Goal: Check status

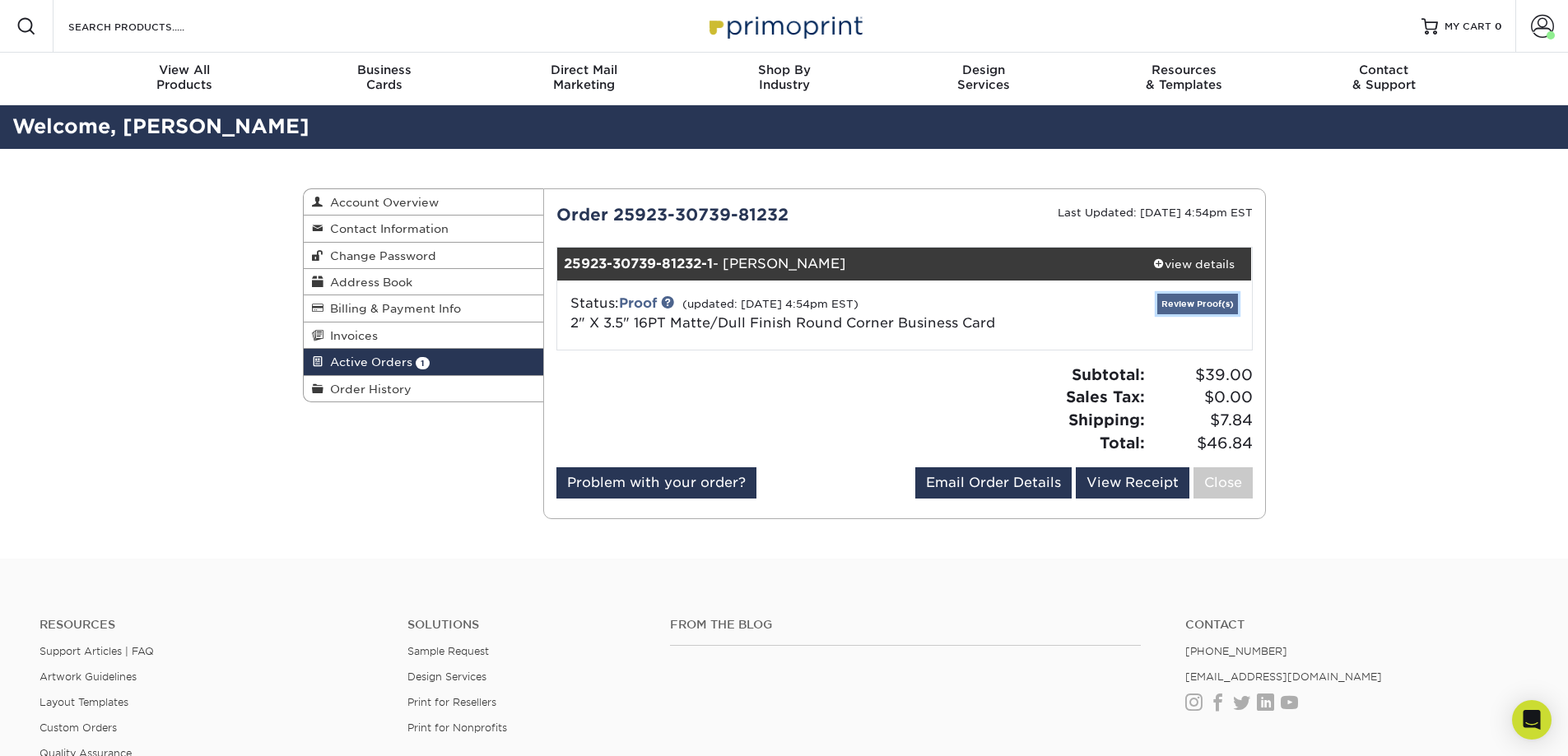
click at [1040, 310] on link "Review Proof(s)" at bounding box center [1198, 304] width 81 height 20
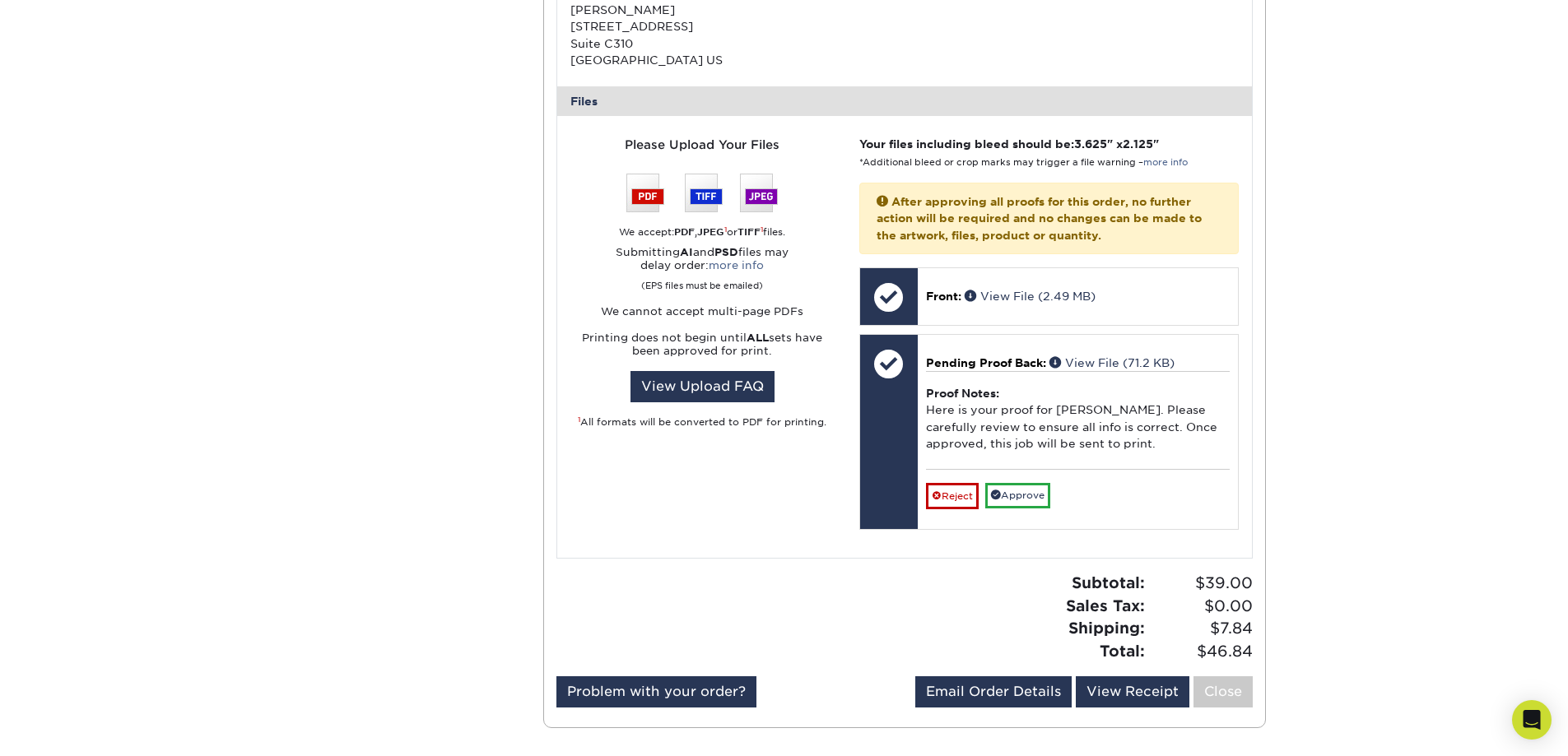
scroll to position [576, 0]
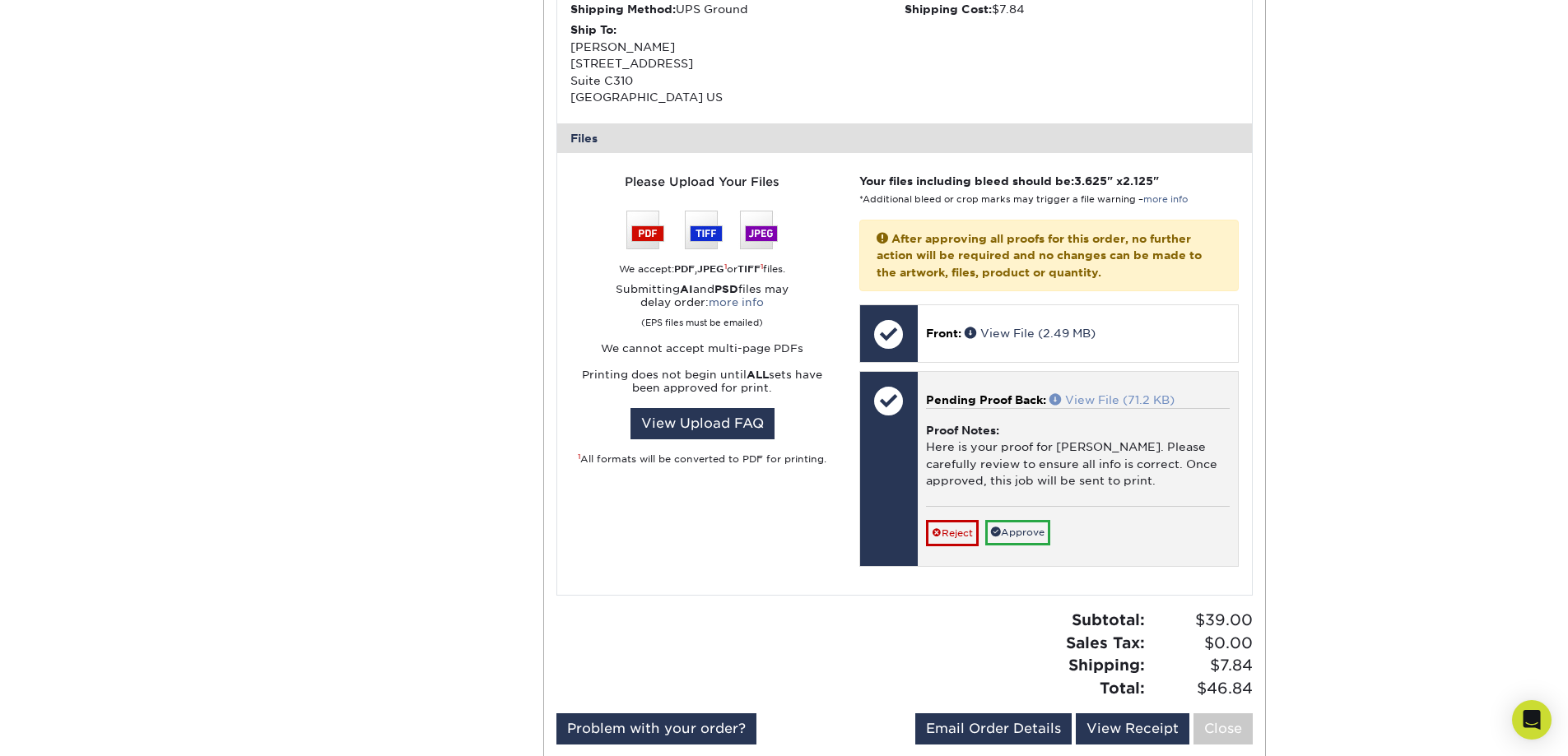
click at [1040, 403] on link "View File (71.2 KB)" at bounding box center [1112, 400] width 126 height 13
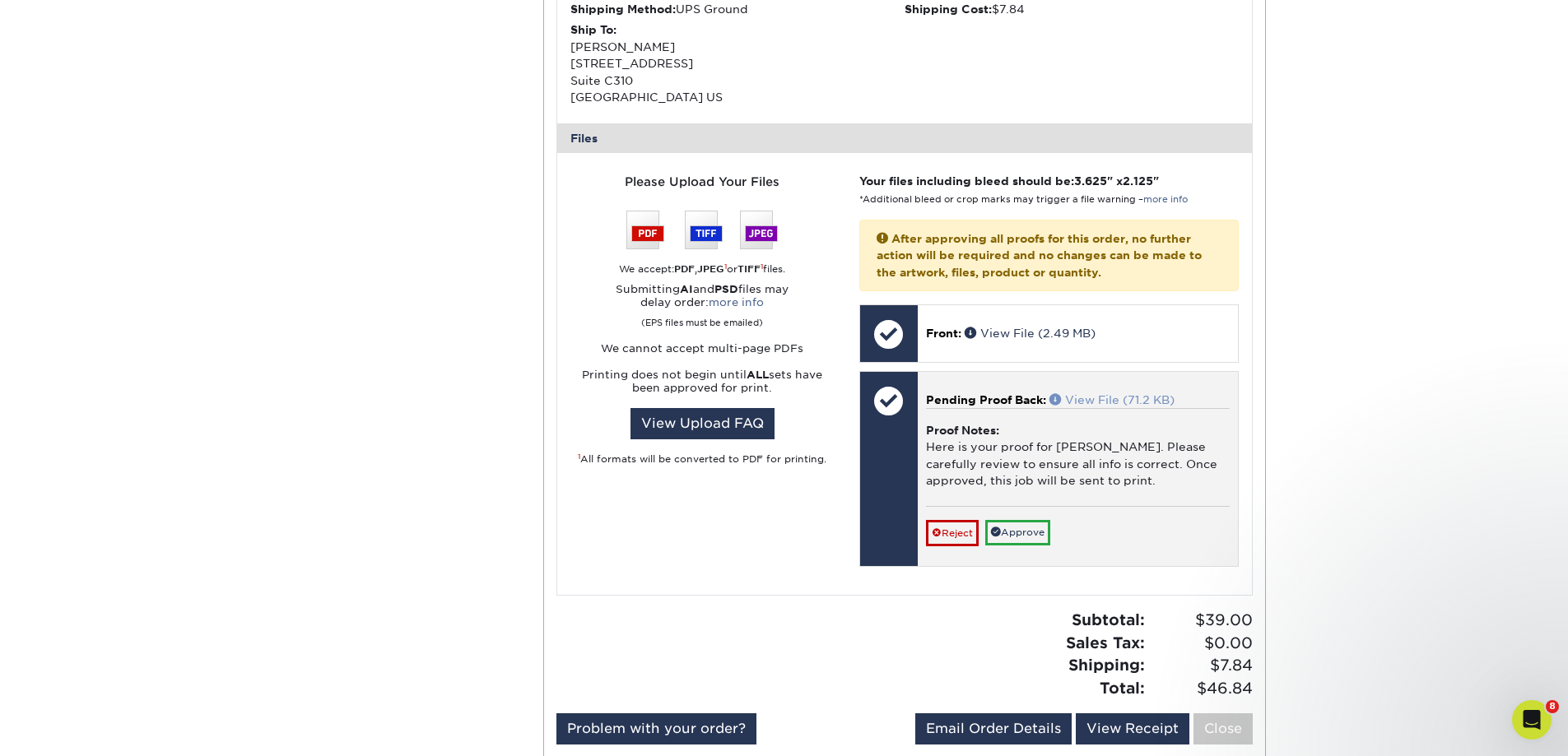
scroll to position [0, 0]
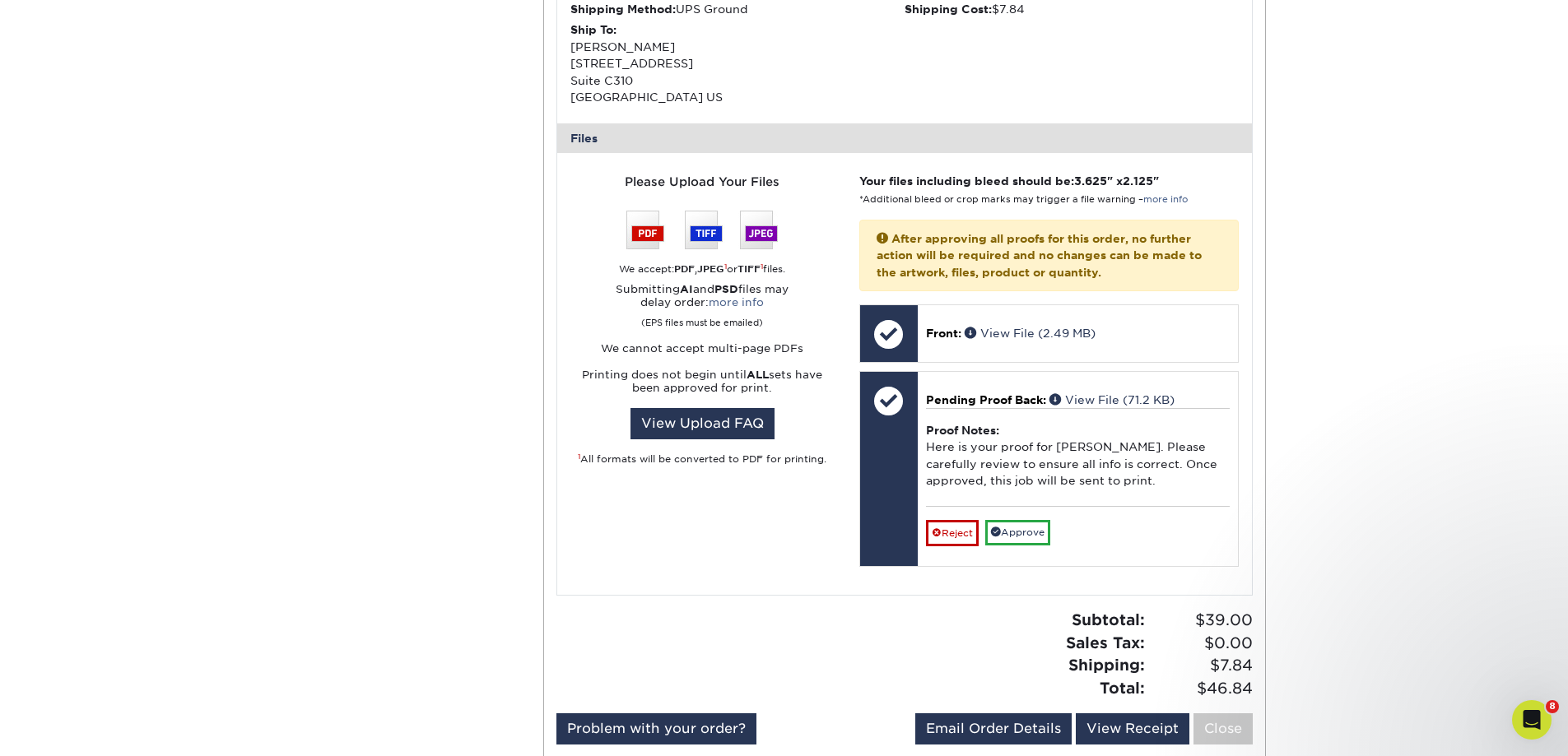
click at [1040, 420] on div "Active Orders Account Overview Contact Information Change Password Address Book…" at bounding box center [784, 189] width 1568 height 1232
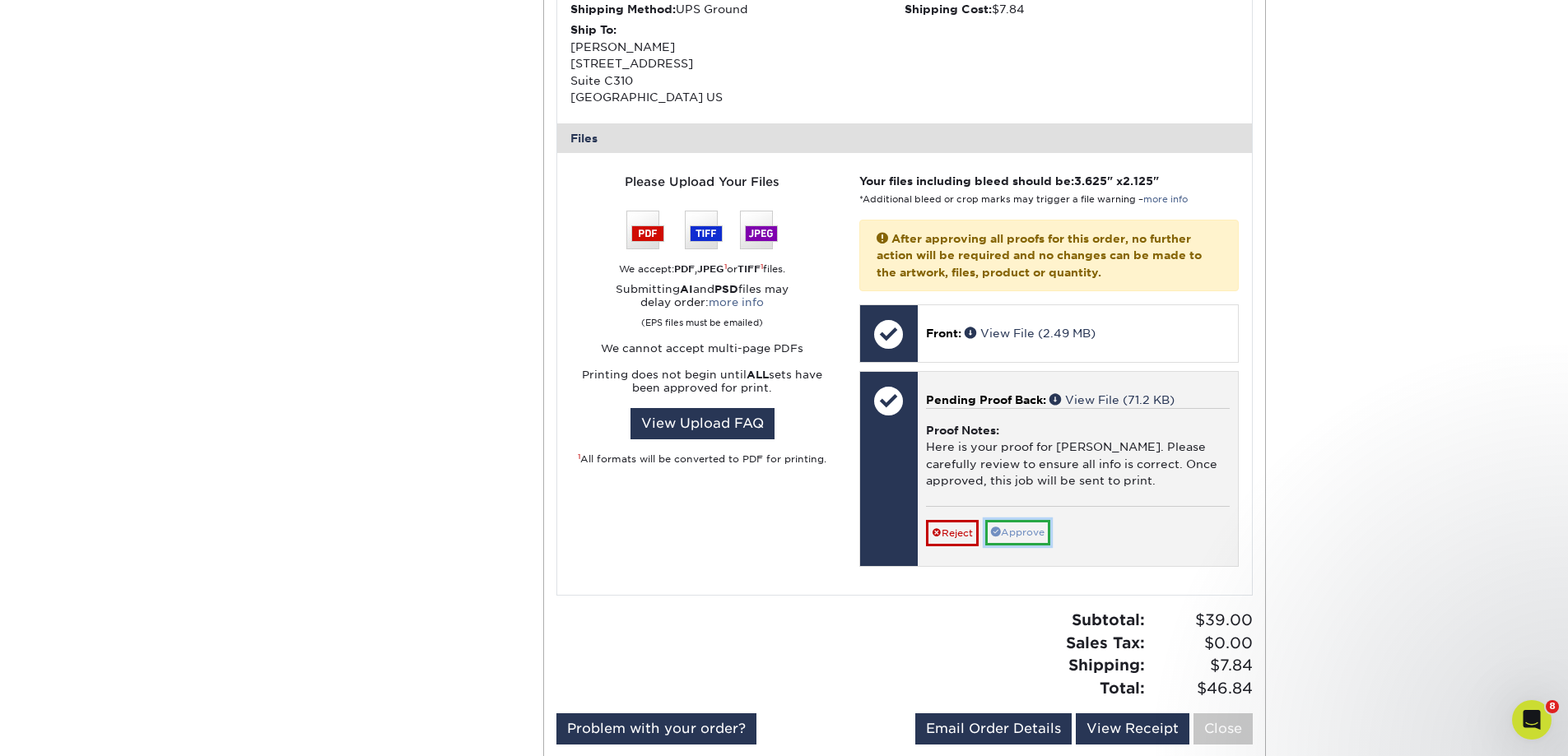
click at [1034, 459] on link "Approve" at bounding box center [1017, 532] width 65 height 26
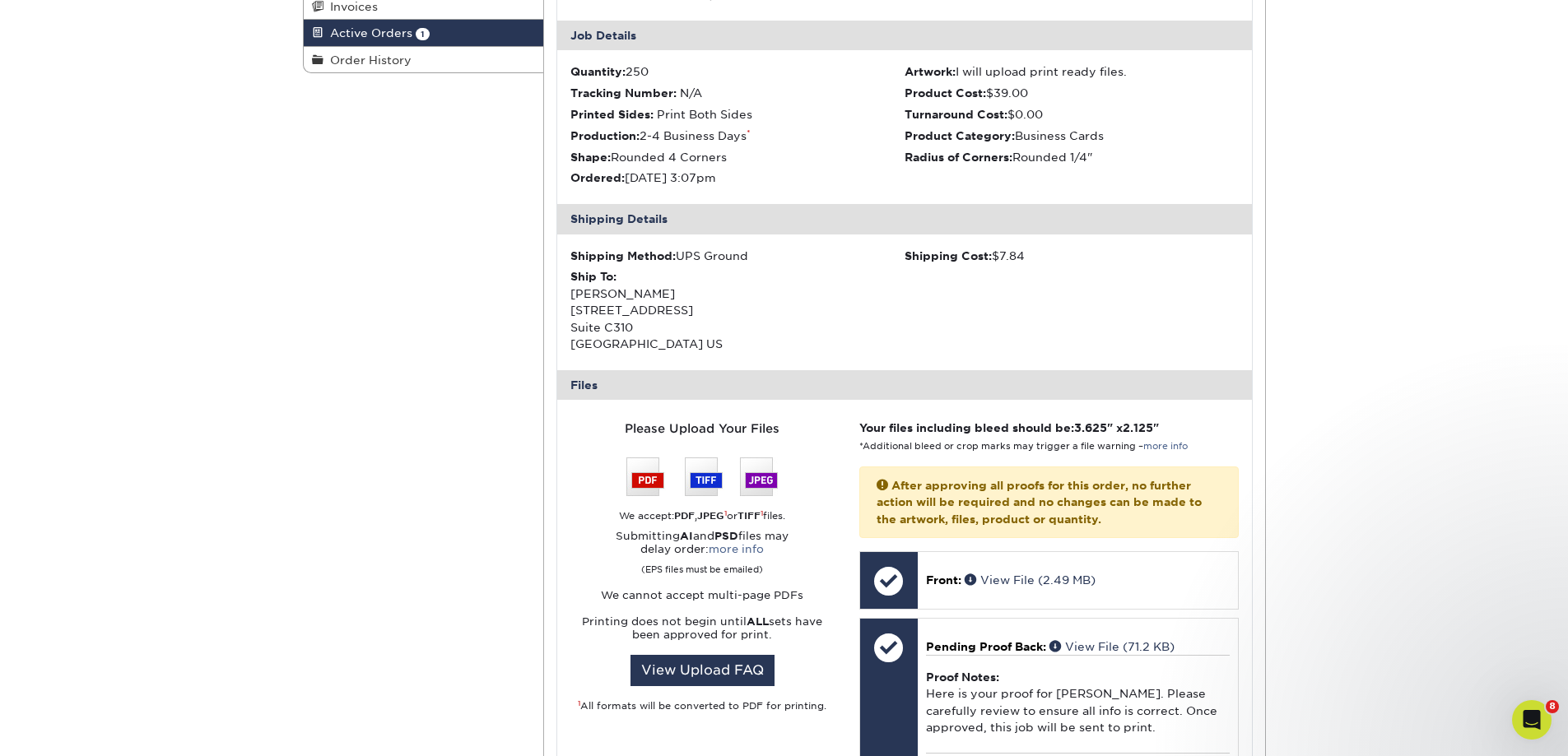
scroll to position [658, 0]
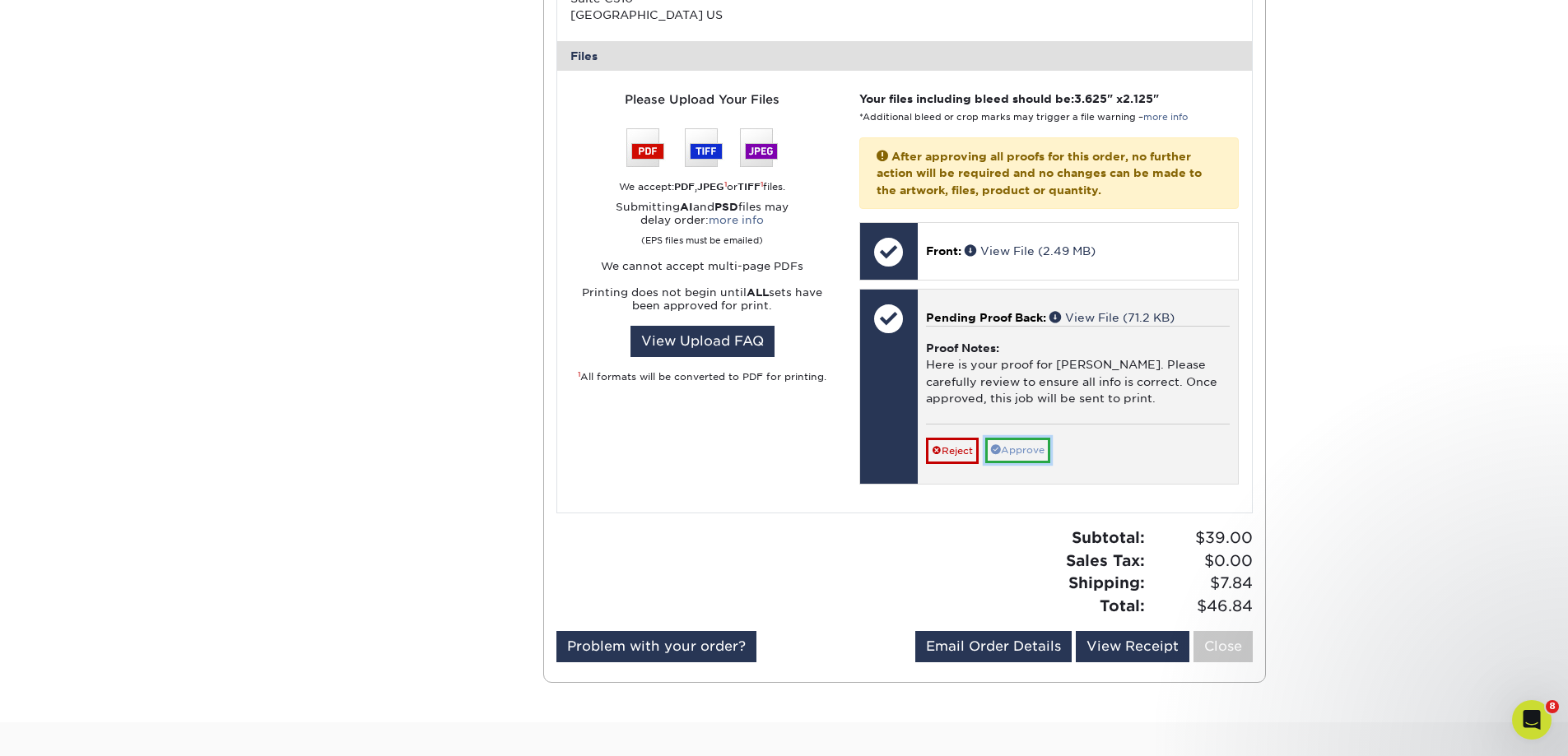
click at [1024, 450] on link "Approve" at bounding box center [1017, 451] width 65 height 26
click at [995, 444] on span at bounding box center [995, 449] width 10 height 10
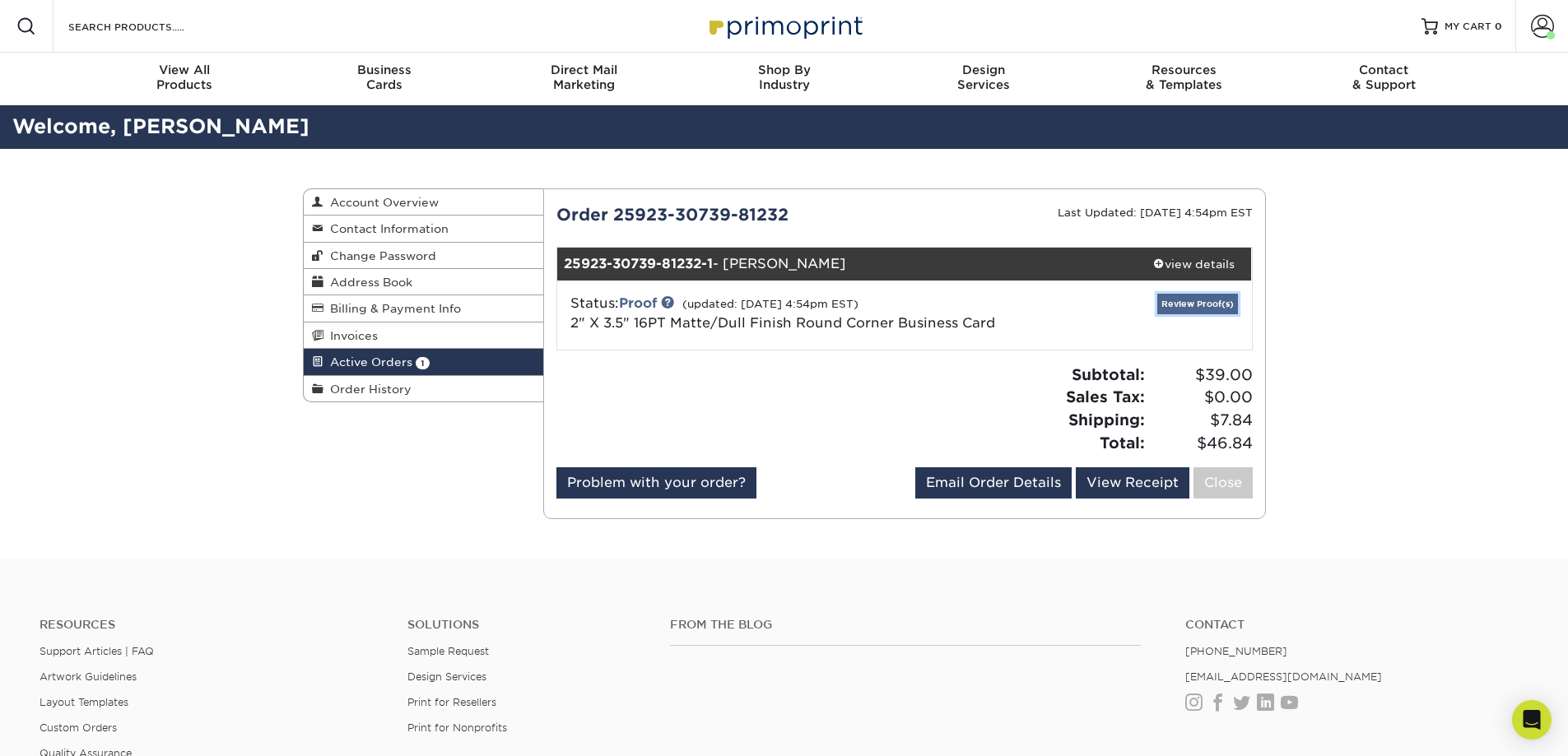
click at [1209, 296] on link "Review Proof(s)" at bounding box center [1198, 304] width 81 height 20
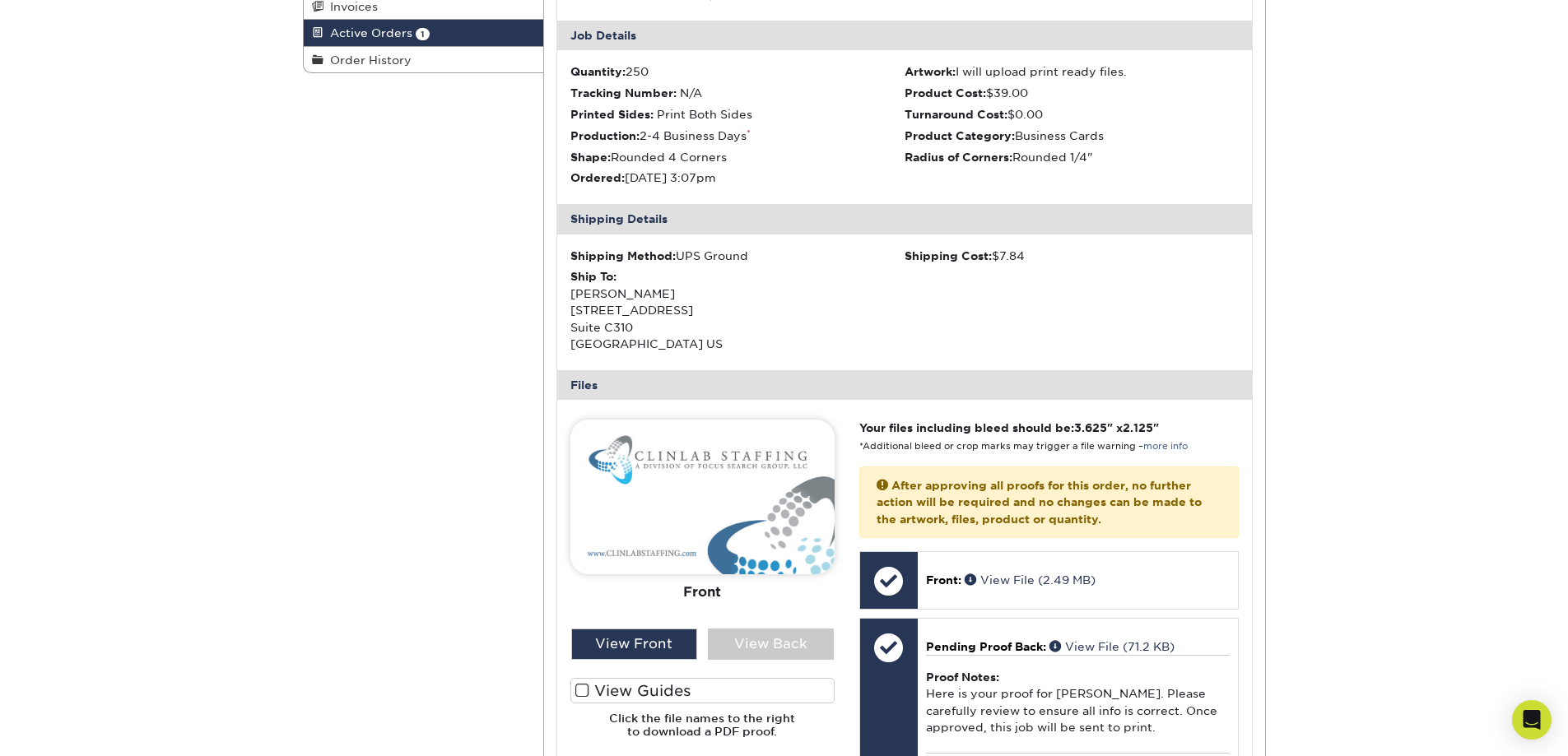
scroll to position [576, 0]
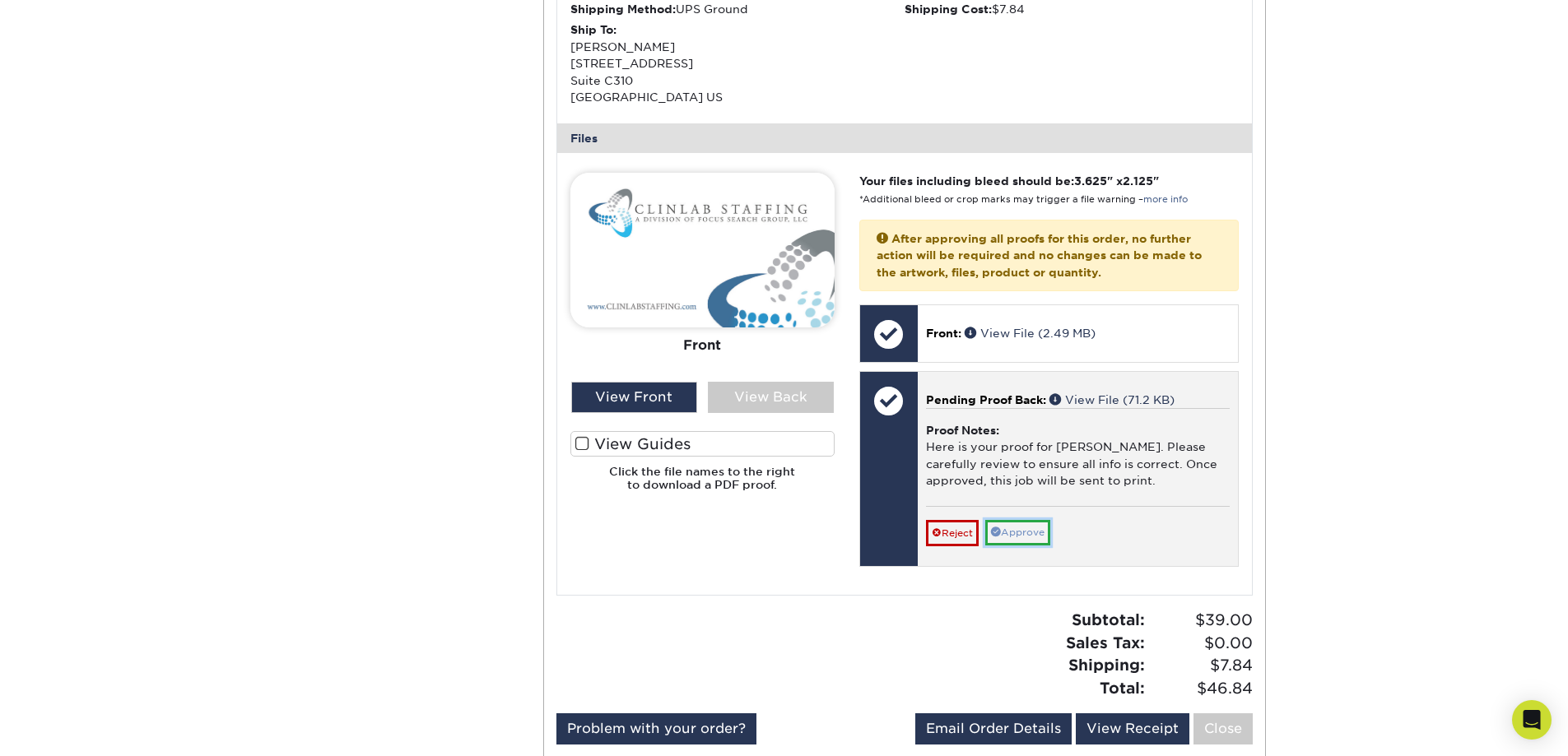
click at [998, 536] on span at bounding box center [995, 532] width 10 height 10
